Goal: Task Accomplishment & Management: Manage account settings

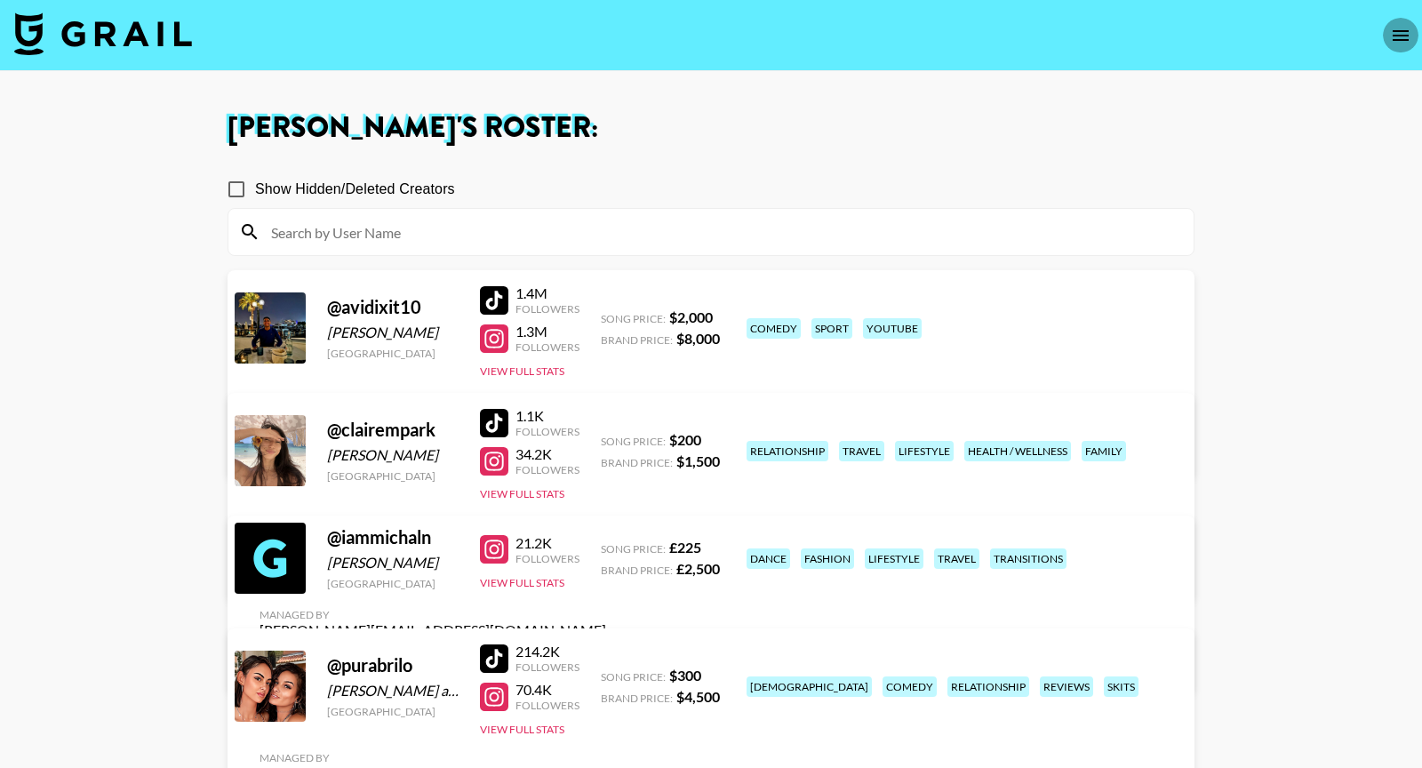
click at [1399, 41] on icon "open drawer" at bounding box center [1400, 35] width 21 height 21
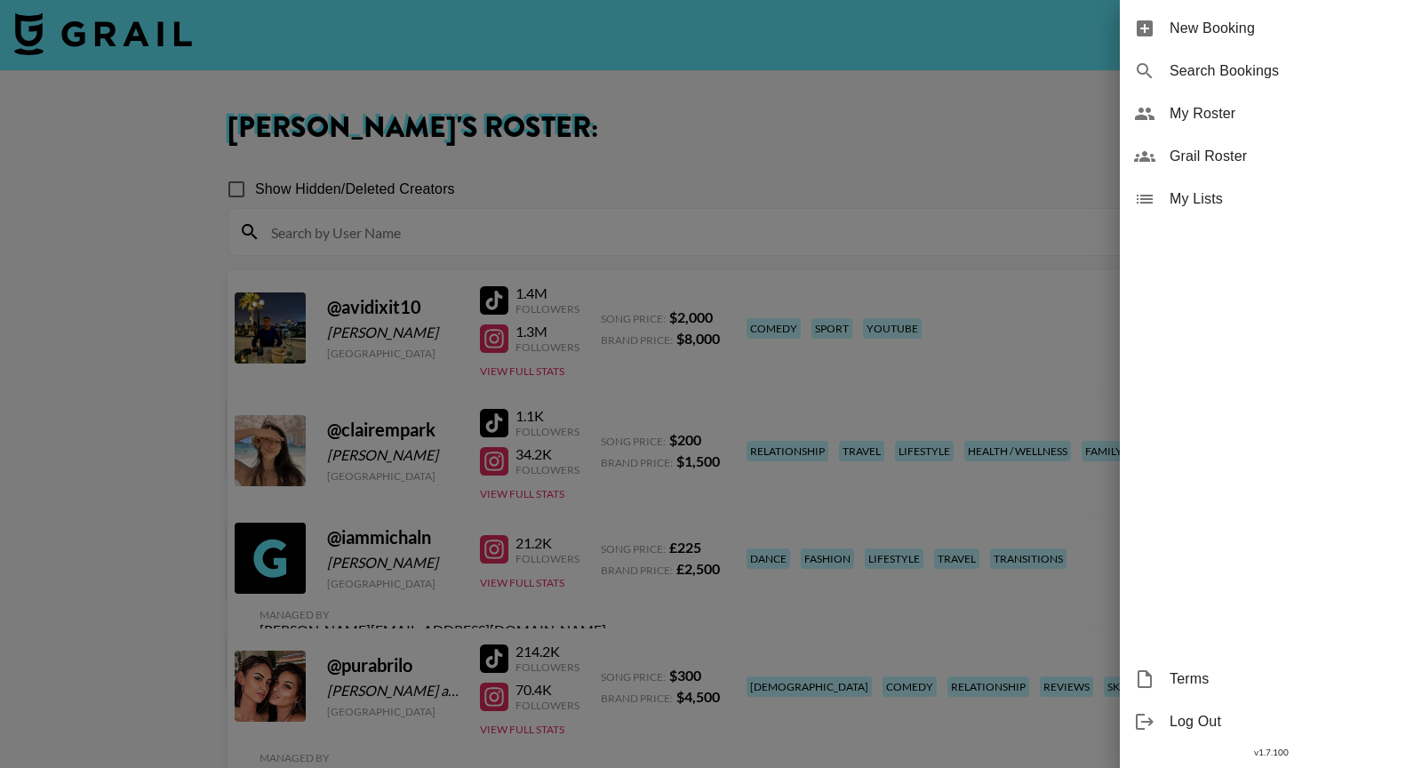
click at [1220, 148] on span "Grail Roster" at bounding box center [1289, 156] width 238 height 21
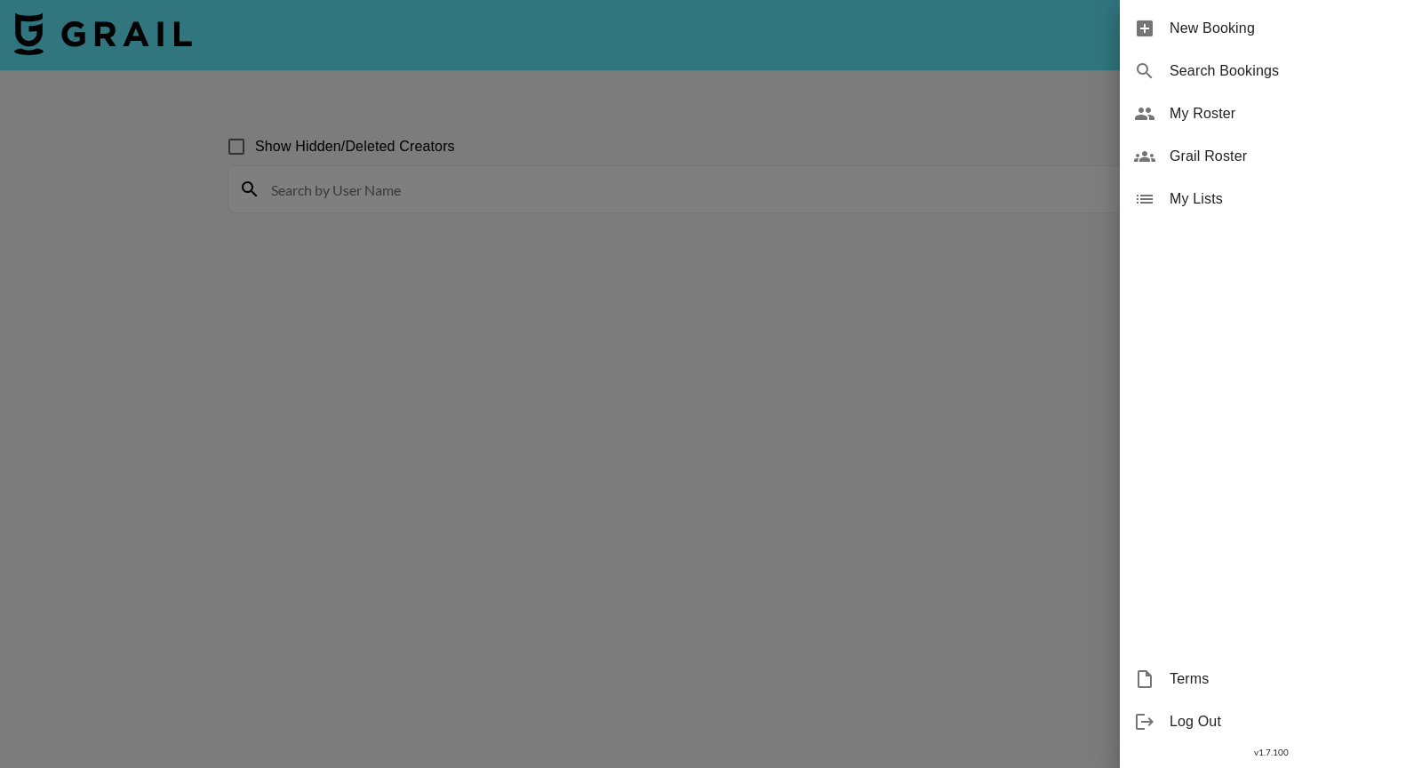
click at [739, 116] on div at bounding box center [711, 384] width 1422 height 768
click at [1272, 751] on div "v 1.7.100" at bounding box center [1271, 752] width 302 height 19
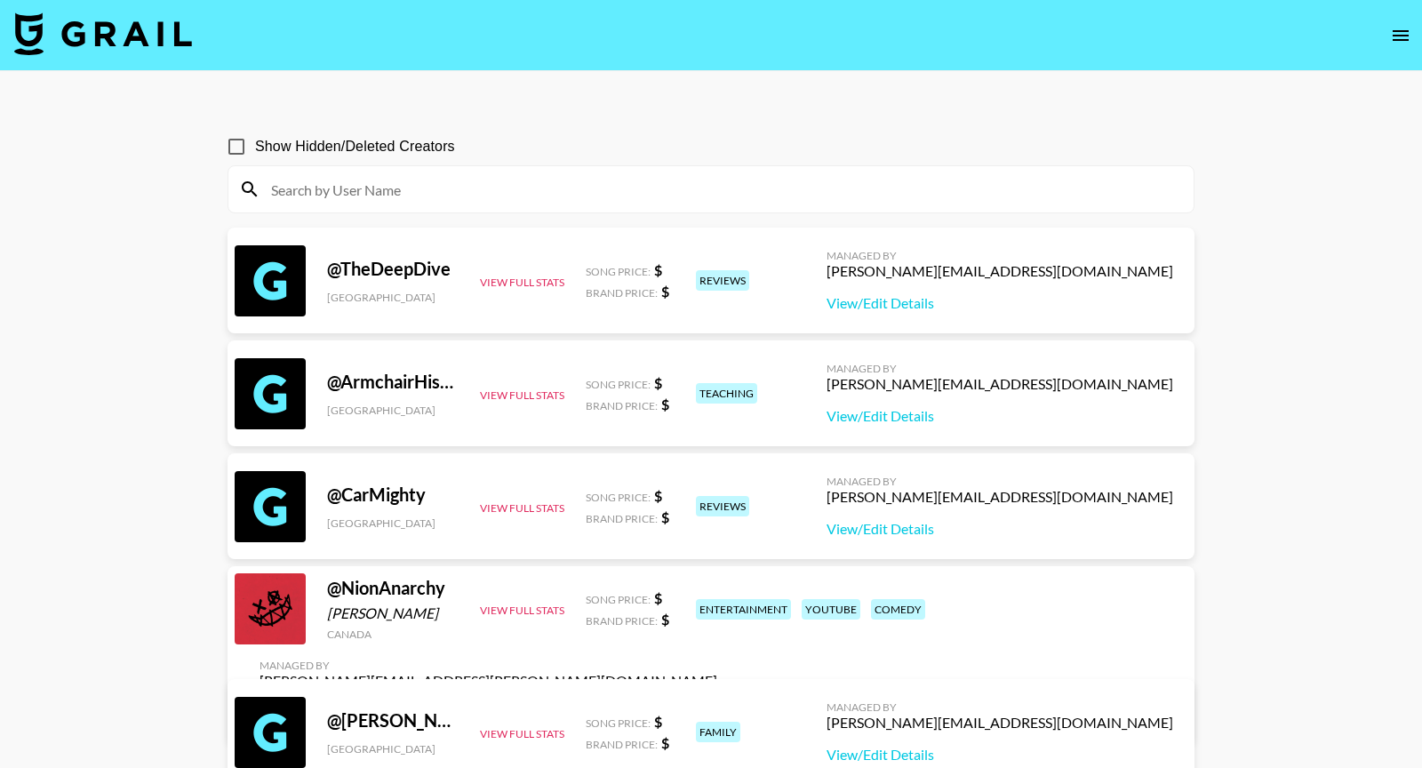
click at [521, 182] on input at bounding box center [721, 189] width 923 height 28
click at [1405, 41] on icon "open drawer" at bounding box center [1400, 35] width 21 height 21
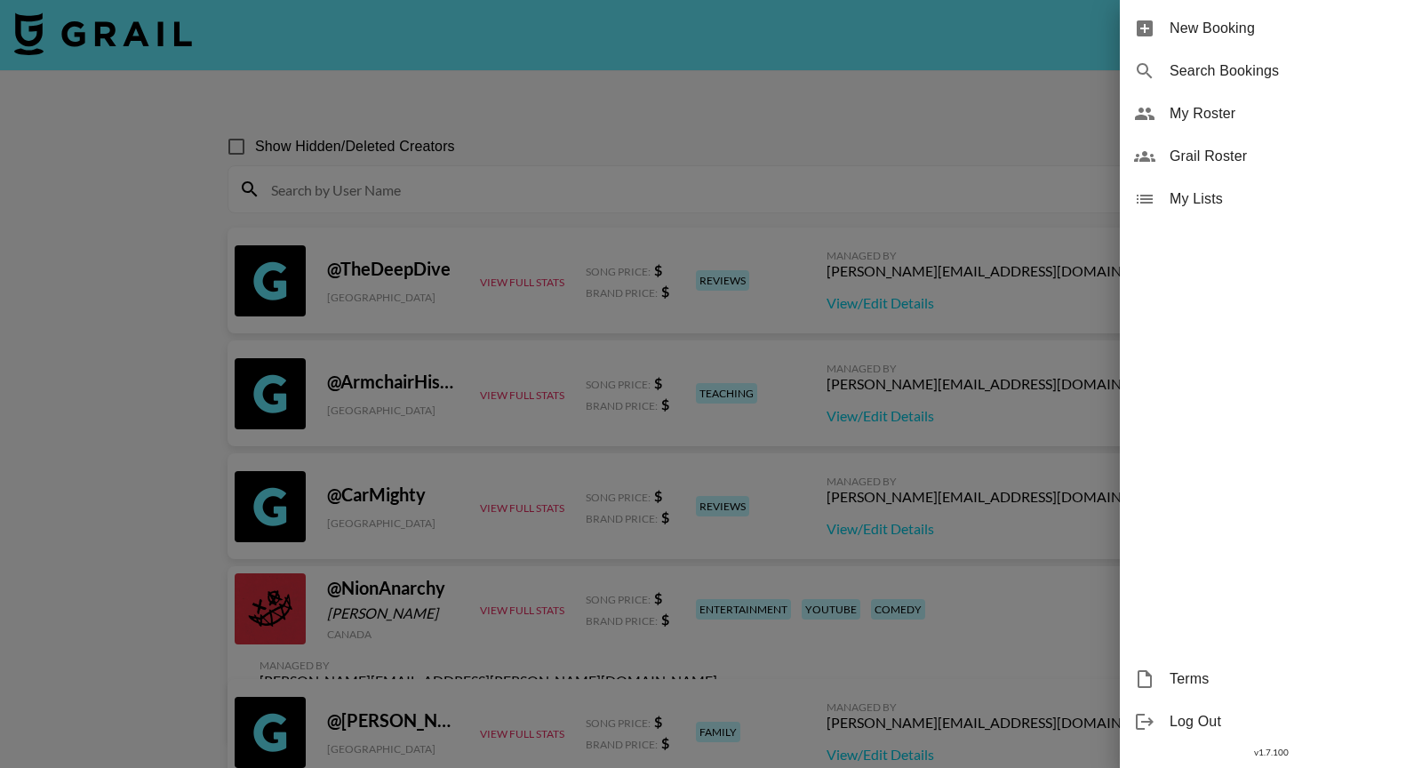
click at [1198, 190] on span "My Lists" at bounding box center [1289, 198] width 238 height 21
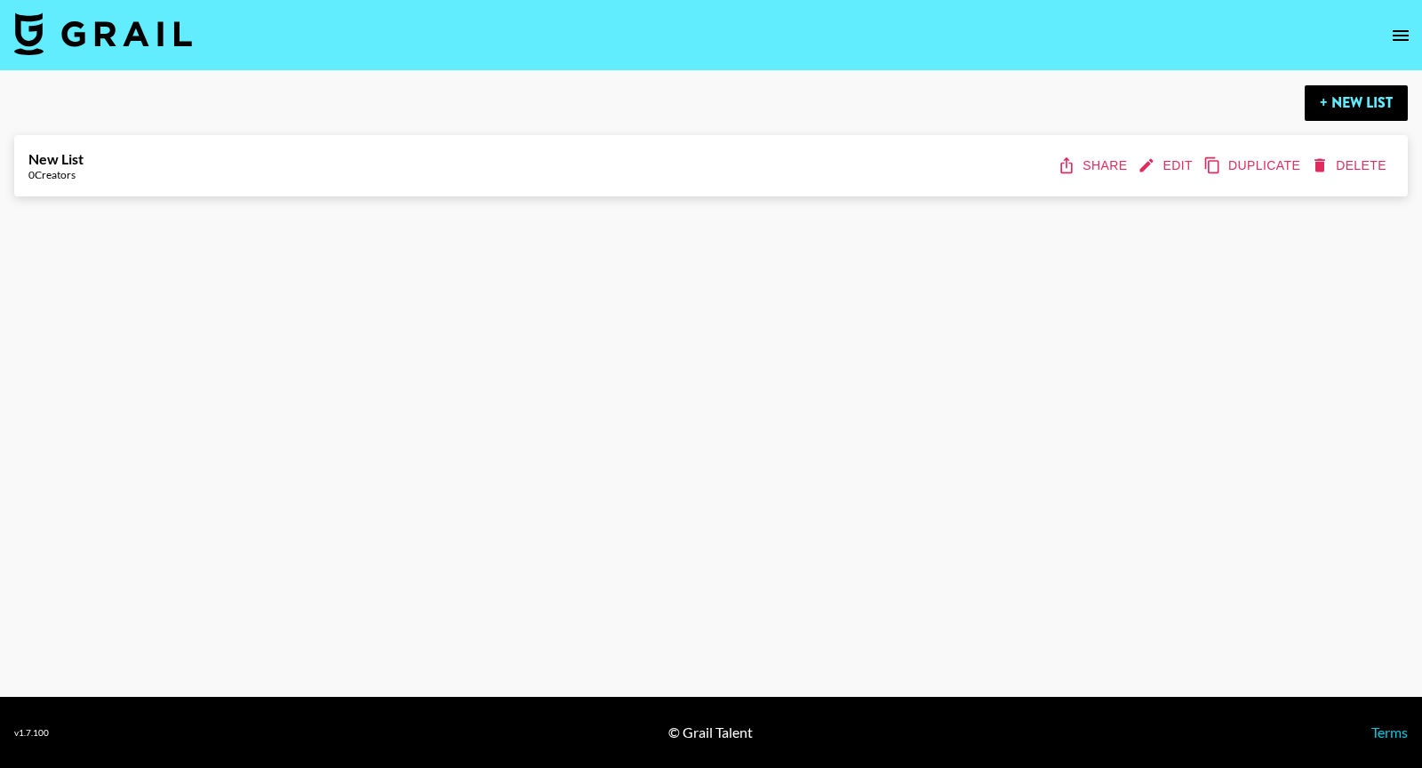
click at [1166, 164] on button "Edit" at bounding box center [1167, 165] width 66 height 33
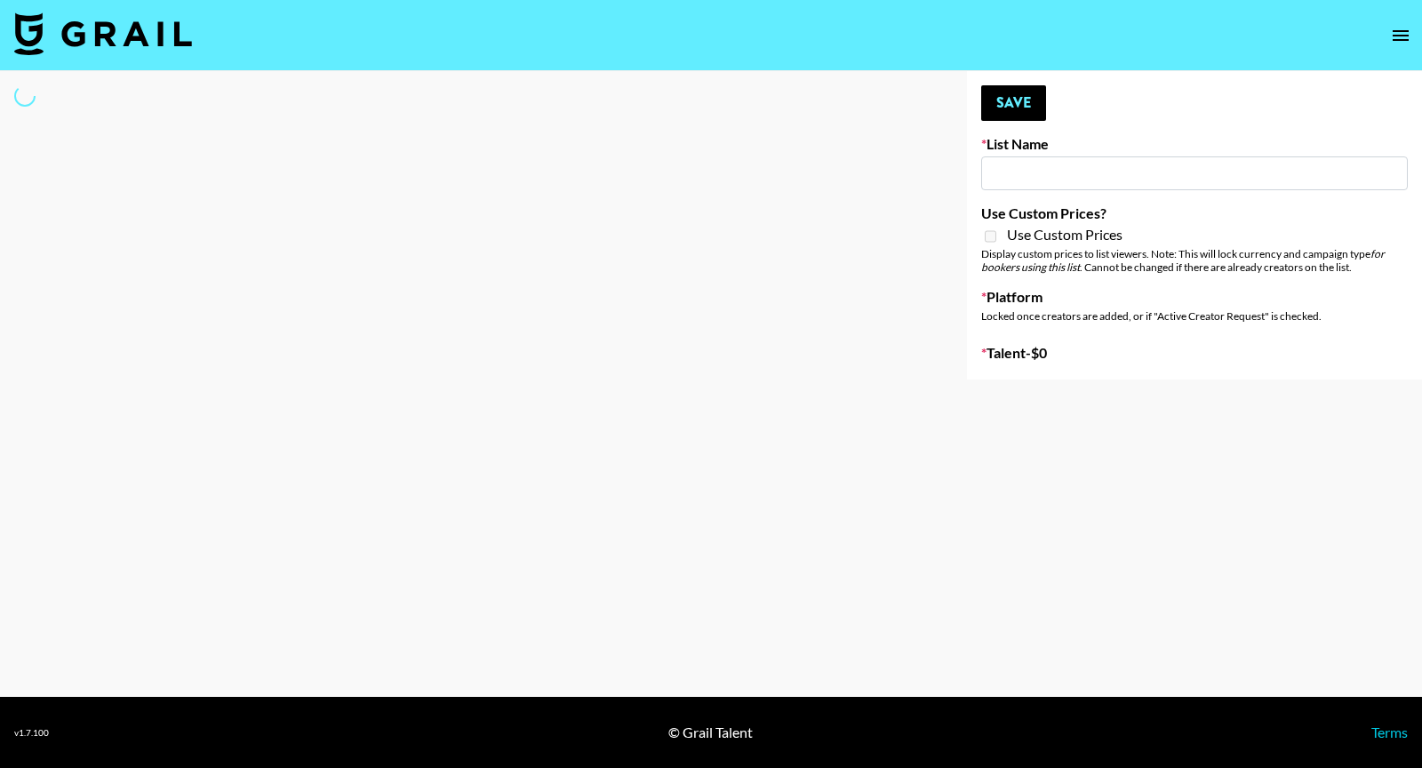
type input "New List"
select select "Song"
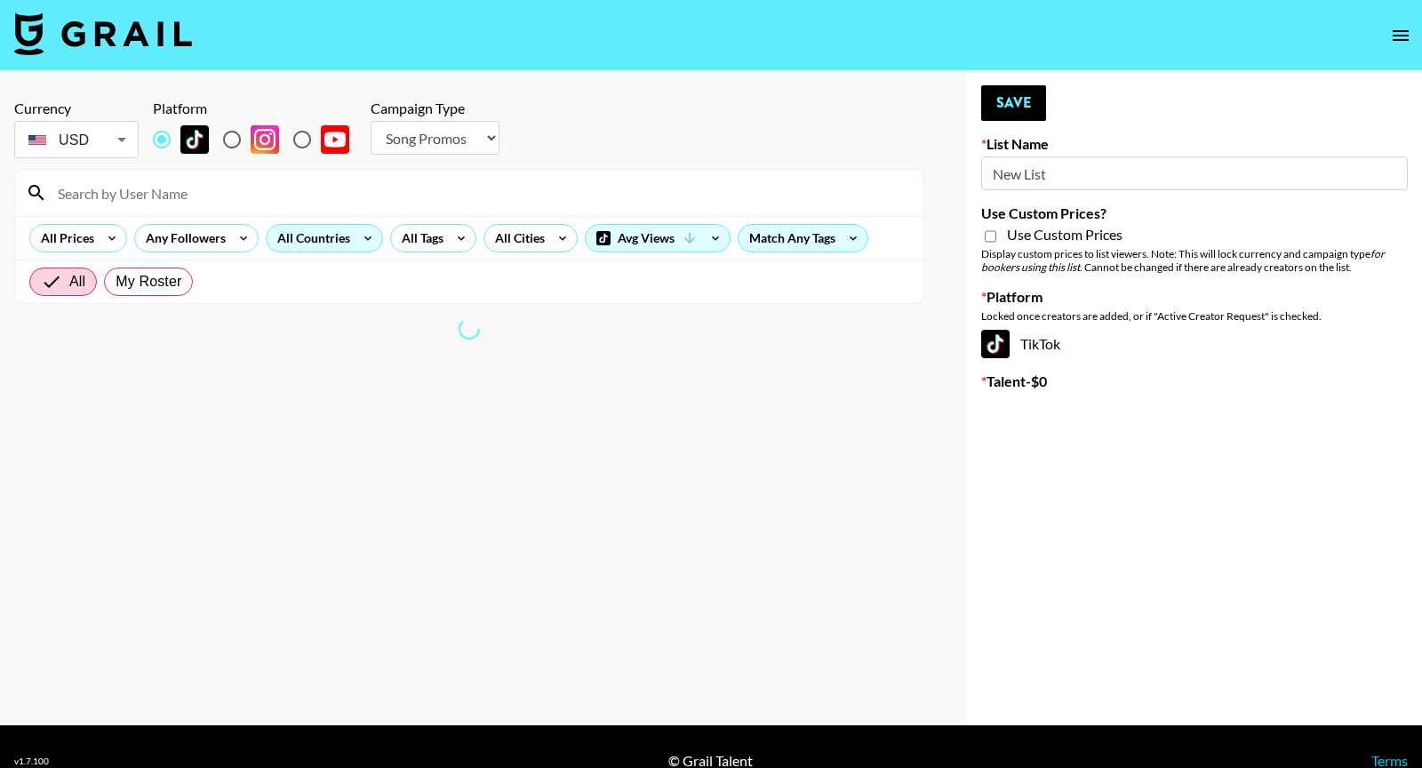
click at [354, 235] on icon at bounding box center [368, 238] width 28 height 27
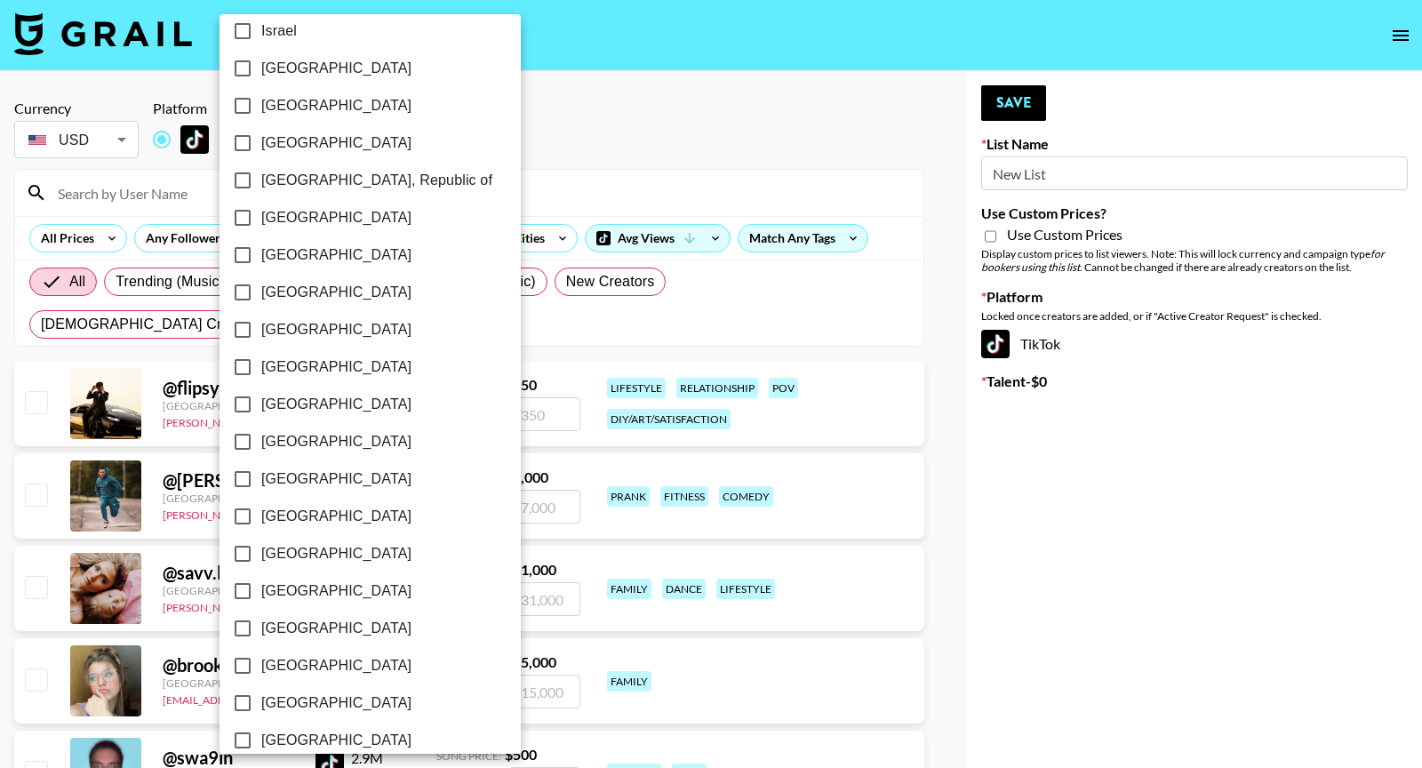
scroll to position [1302, 0]
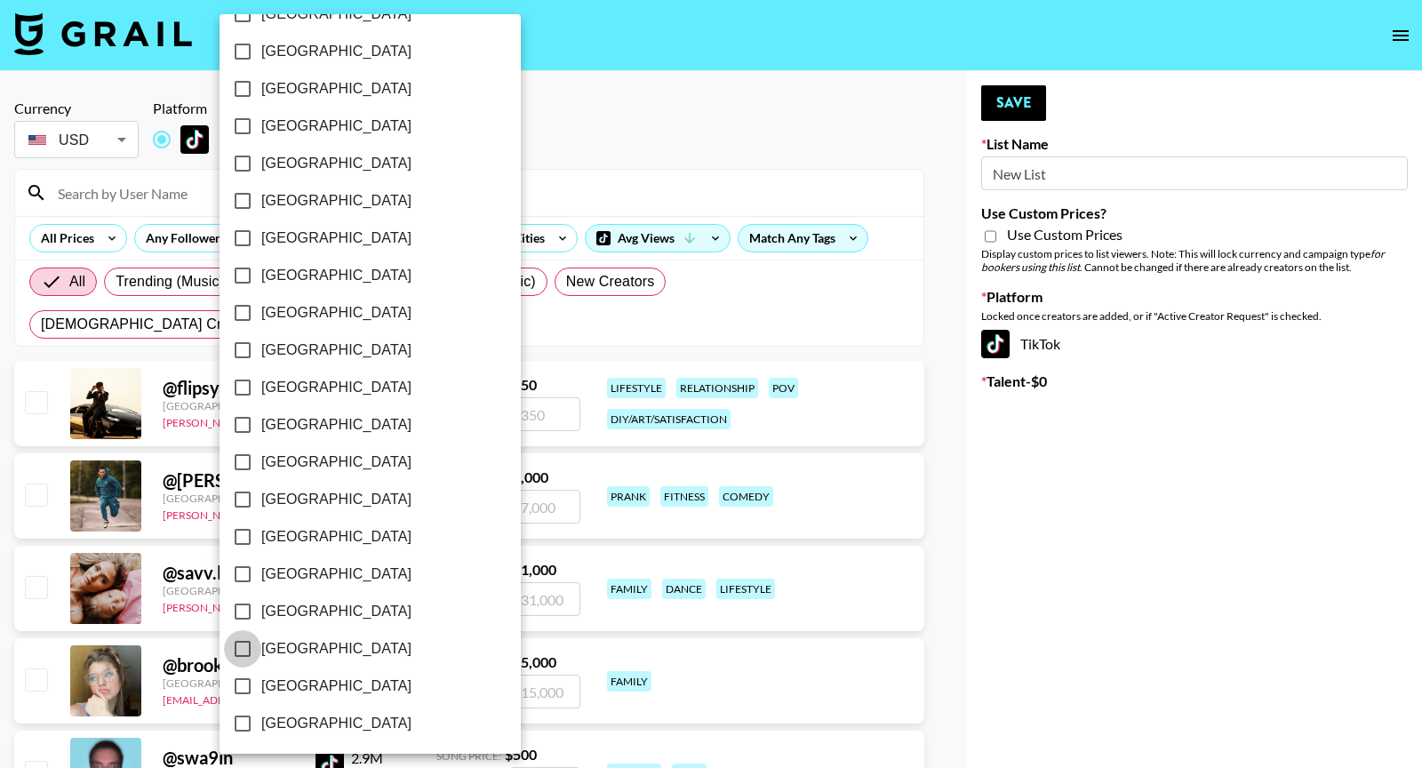
click at [239, 646] on input "[GEOGRAPHIC_DATA]" at bounding box center [242, 648] width 37 height 37
checkbox input "true"
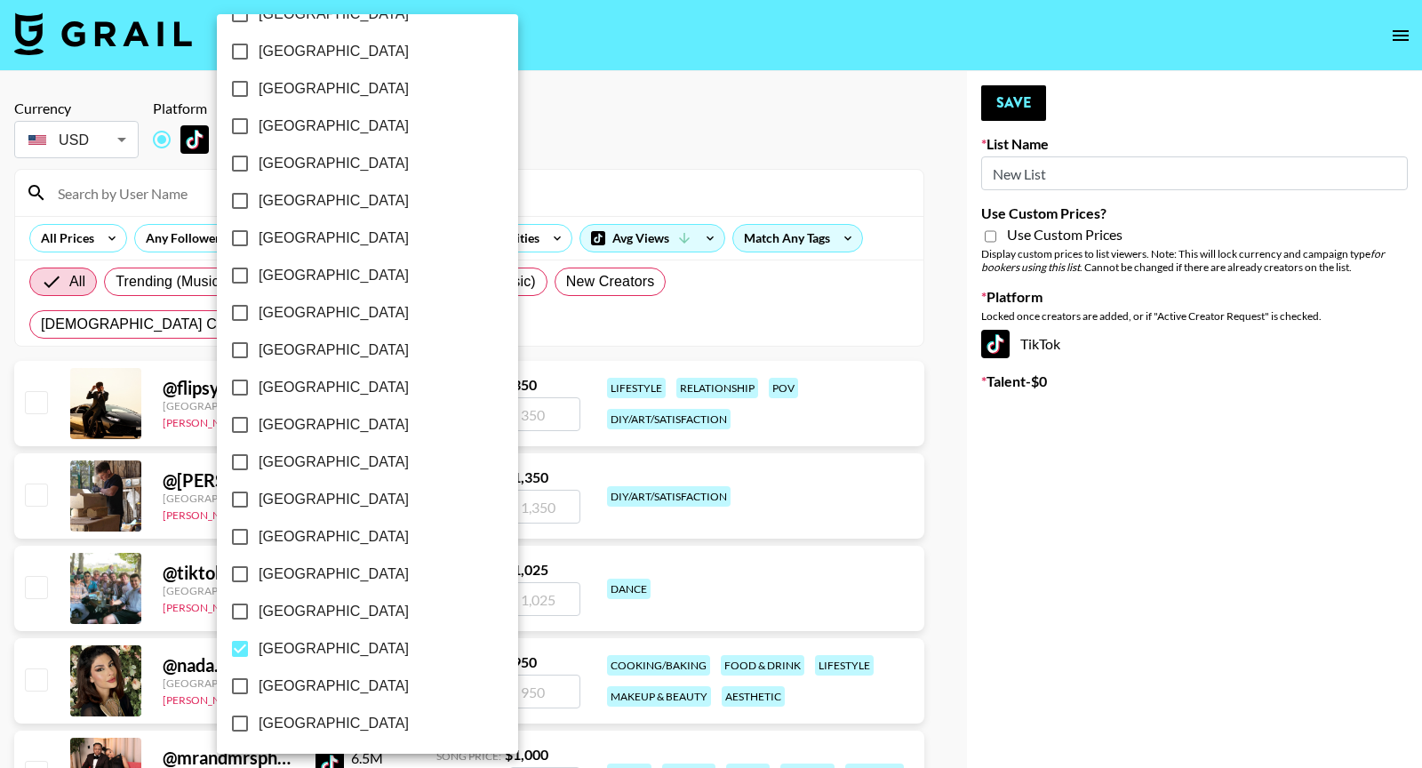
click at [846, 170] on div at bounding box center [711, 384] width 1422 height 768
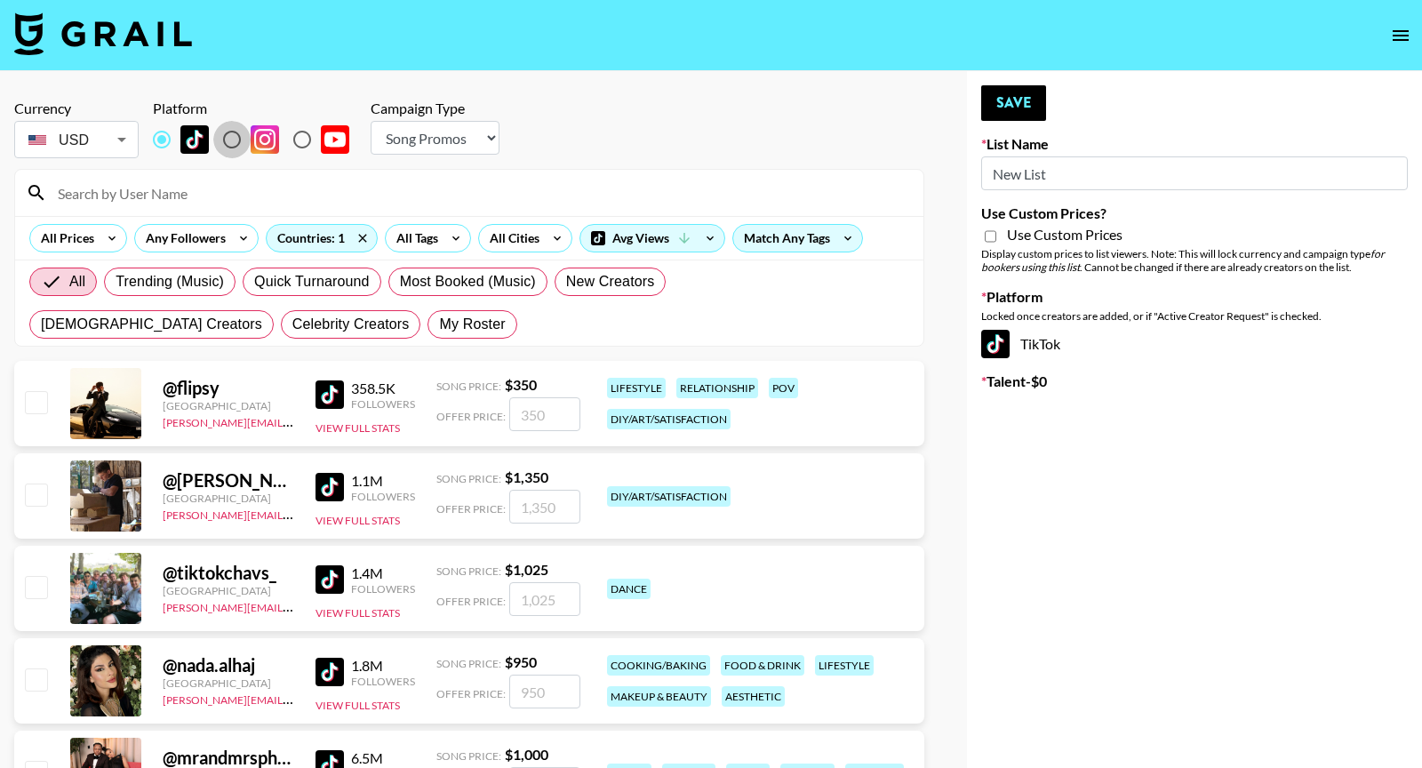
click at [235, 130] on input "radio" at bounding box center [231, 139] width 37 height 37
radio input "true"
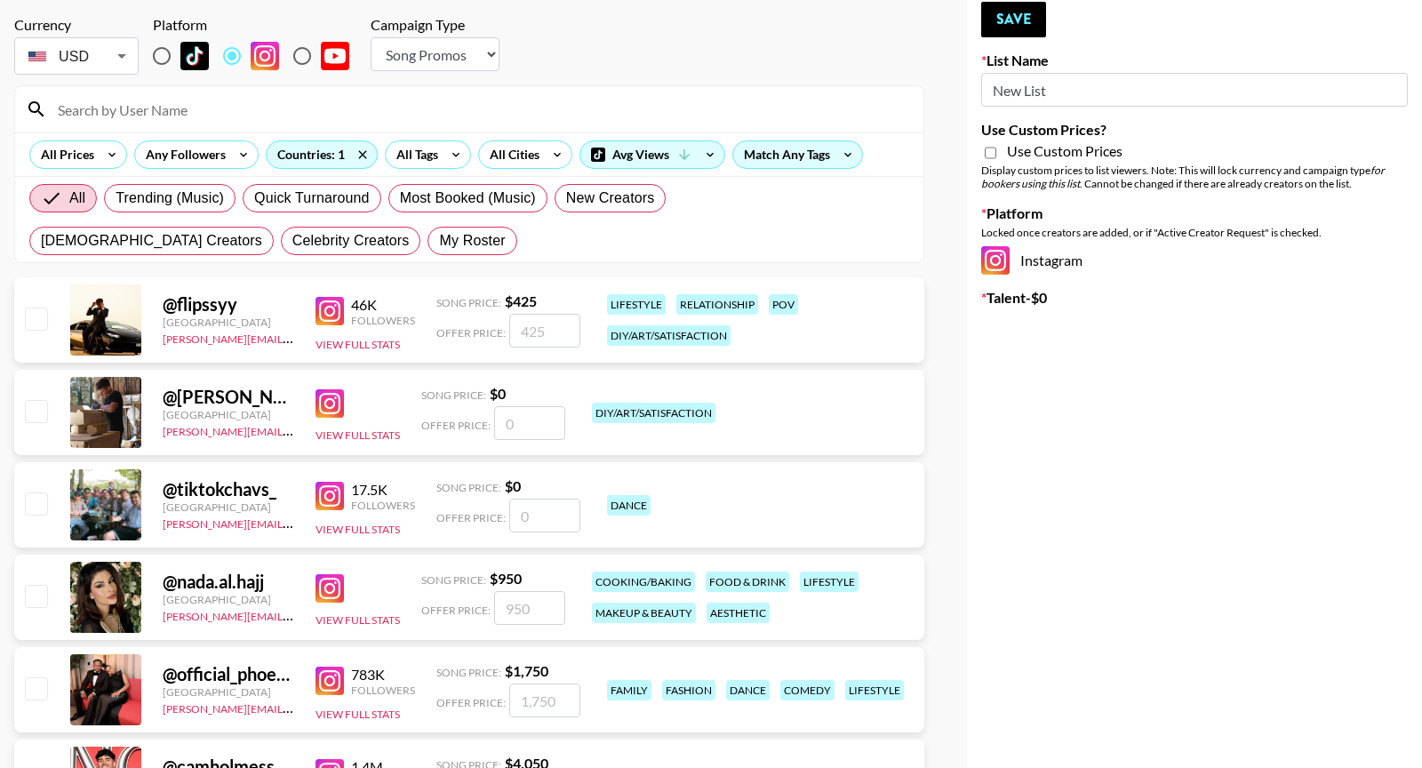
scroll to position [99, 0]
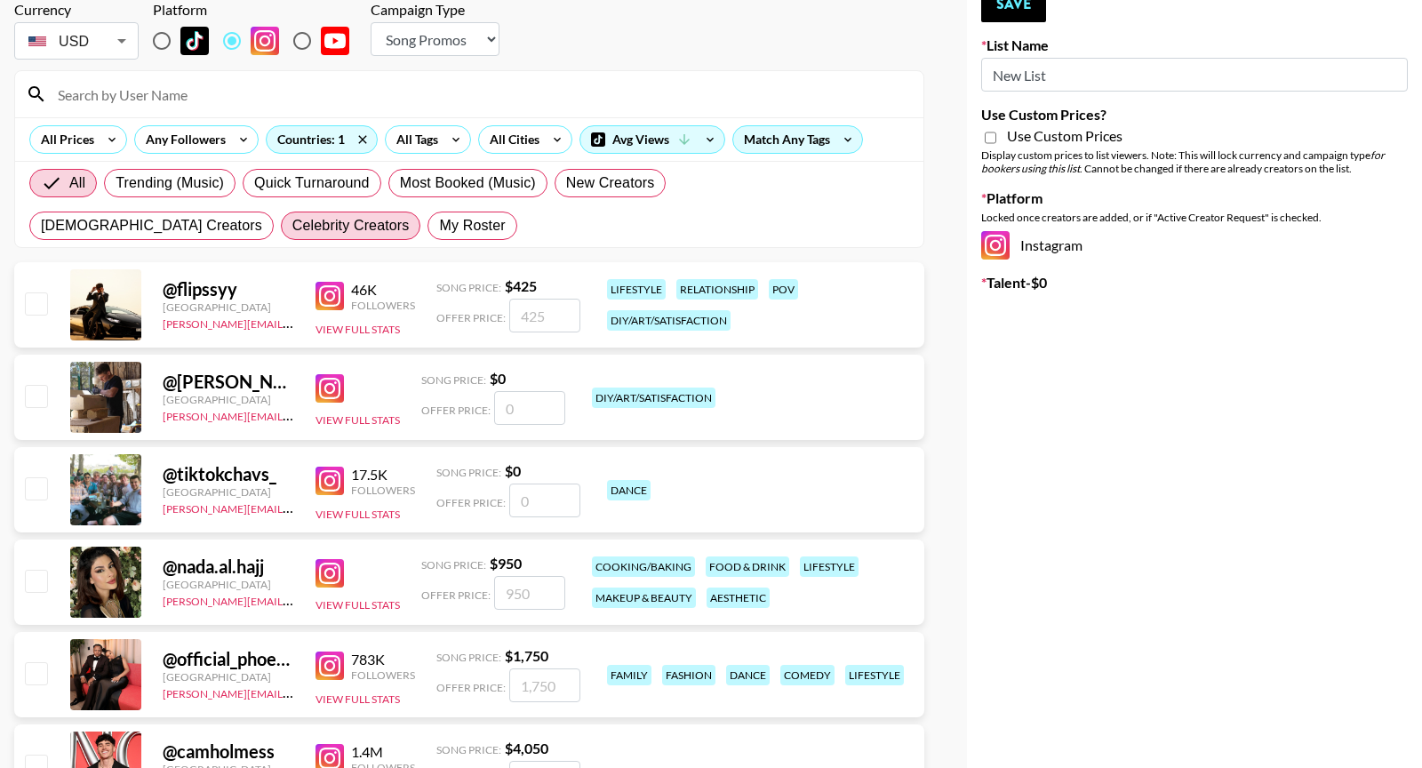
click at [292, 236] on span "Celebrity Creators" at bounding box center [350, 225] width 117 height 21
click at [292, 226] on input "Celebrity Creators" at bounding box center [292, 226] width 0 height 0
radio input "true"
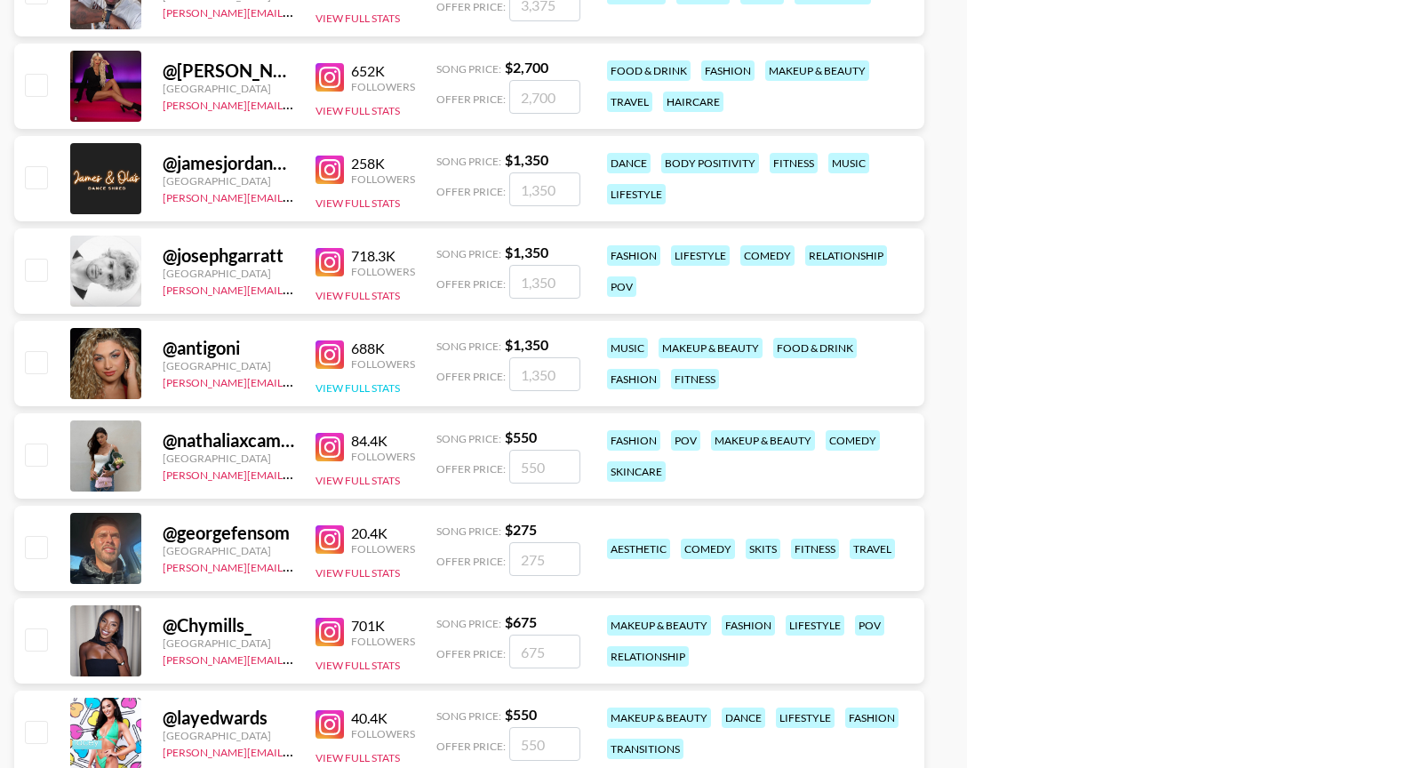
scroll to position [1332, 0]
